Goal: Task Accomplishment & Management: Manage account settings

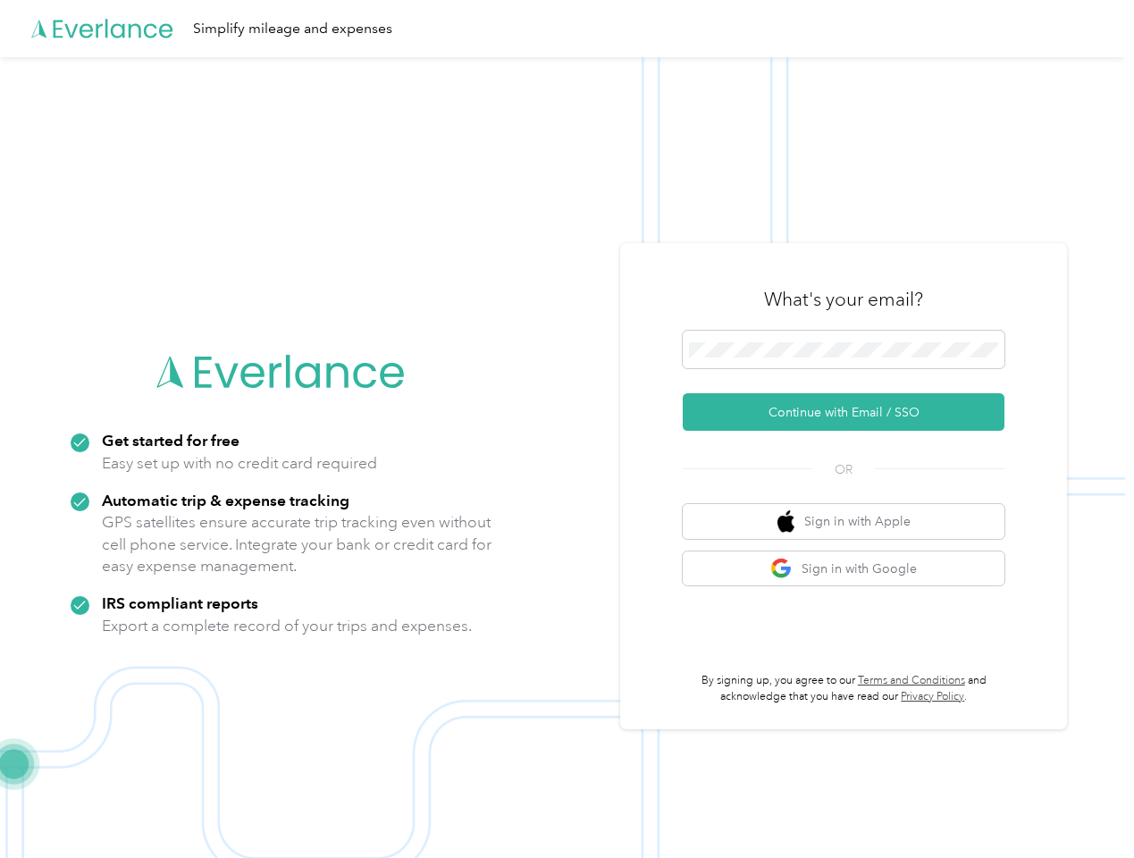
click at [566, 429] on img at bounding box center [562, 486] width 1125 height 858
click at [566, 29] on div "Simplify mileage and expenses" at bounding box center [562, 28] width 1125 height 57
click at [851, 412] on button "Continue with Email / SSO" at bounding box center [844, 412] width 322 height 38
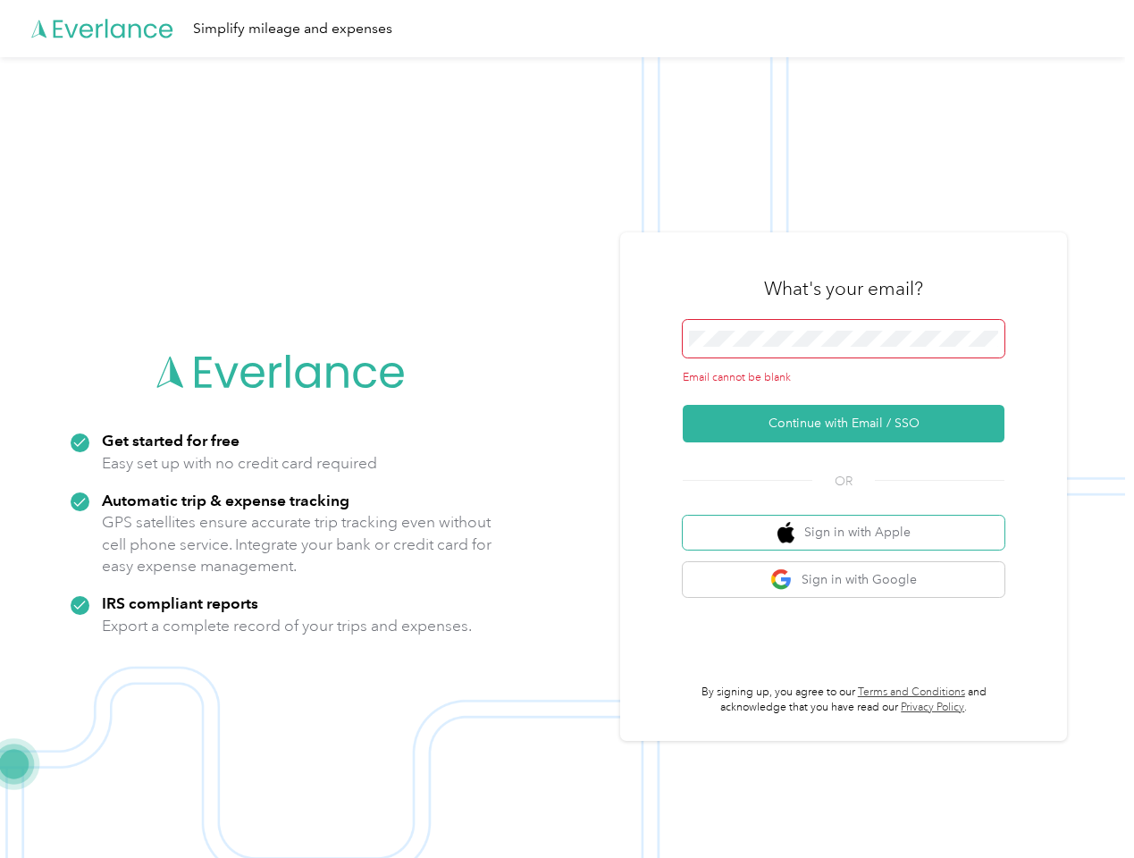
click at [851, 521] on button "Sign in with Apple" at bounding box center [844, 533] width 322 height 35
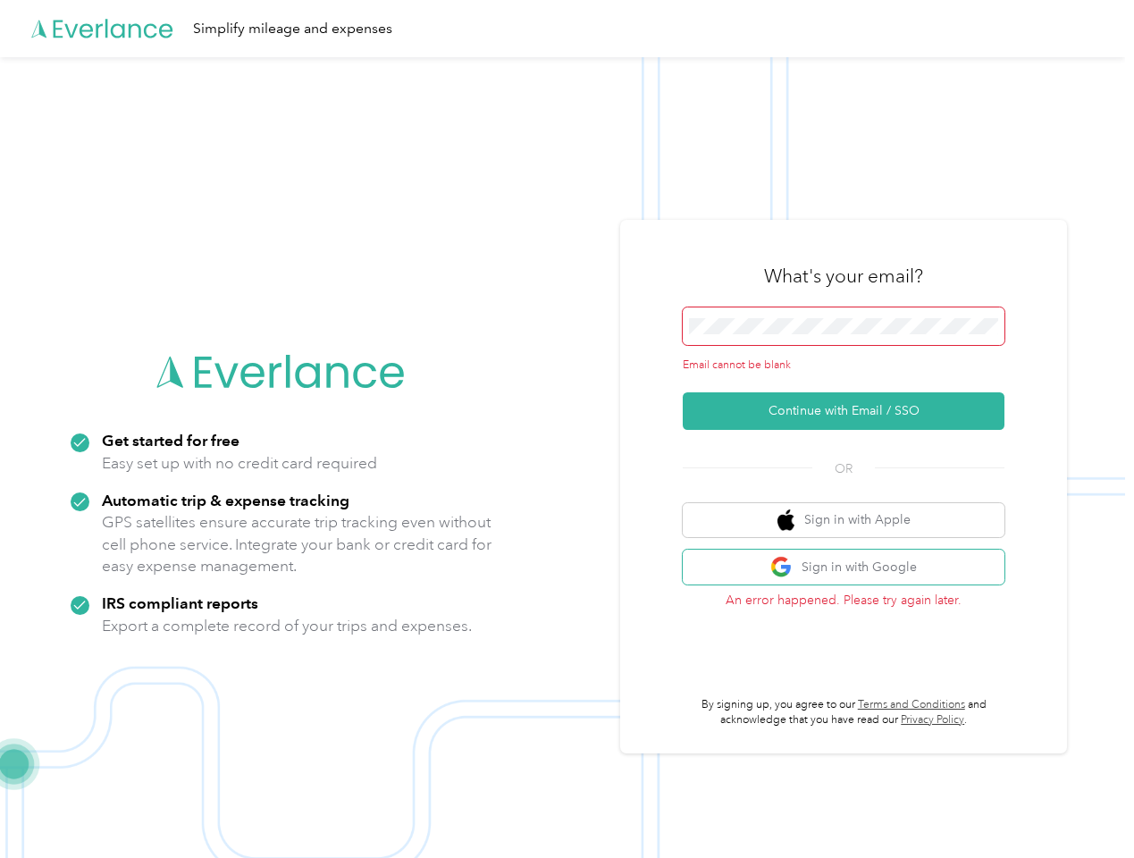
click at [851, 568] on button "Sign in with Google" at bounding box center [844, 566] width 322 height 35
